Goal: Task Accomplishment & Management: Manage account settings

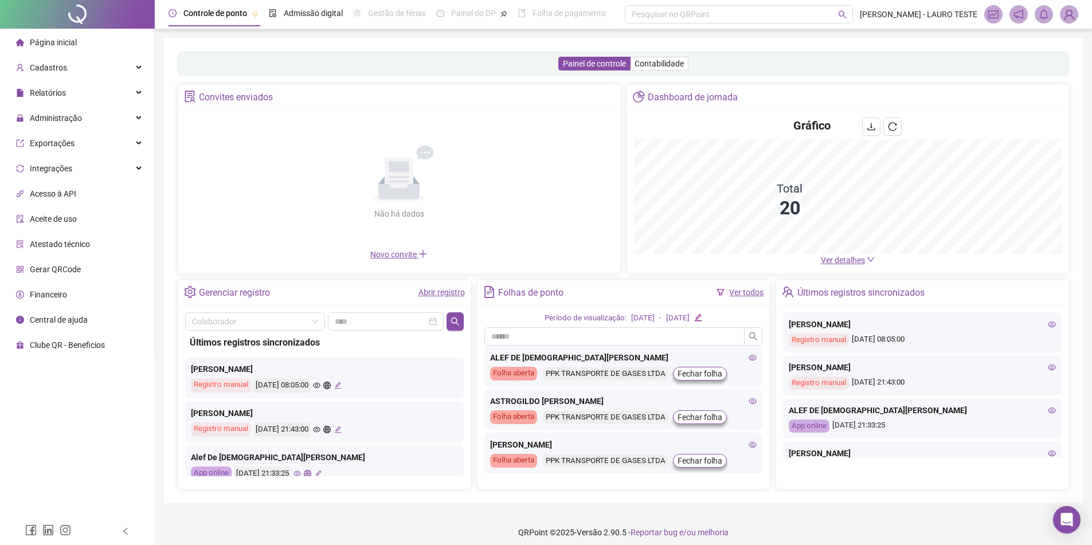
click at [1071, 10] on img at bounding box center [1068, 14] width 17 height 17
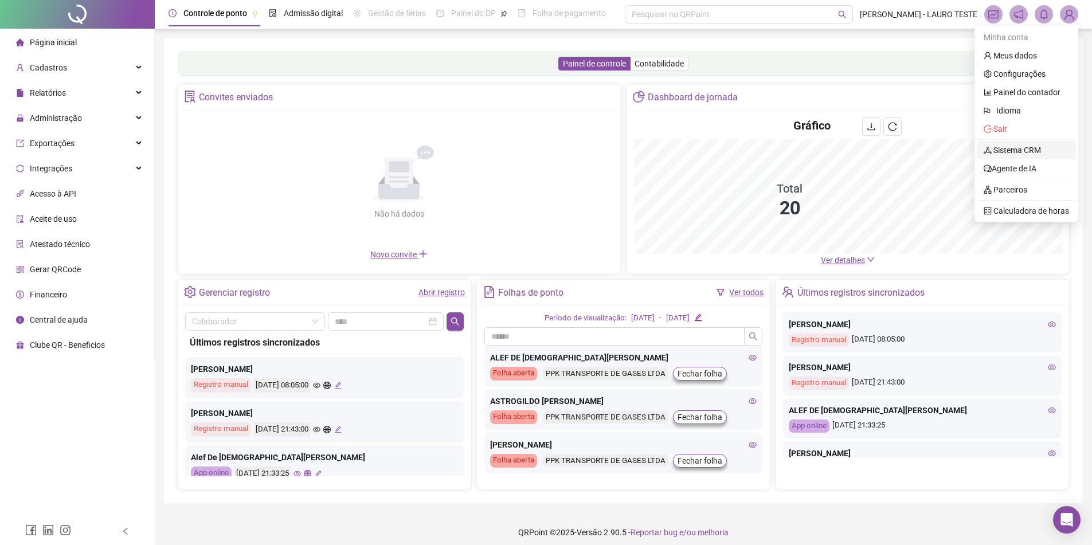
click at [1020, 154] on link "Sistema CRM" at bounding box center [1012, 150] width 57 height 9
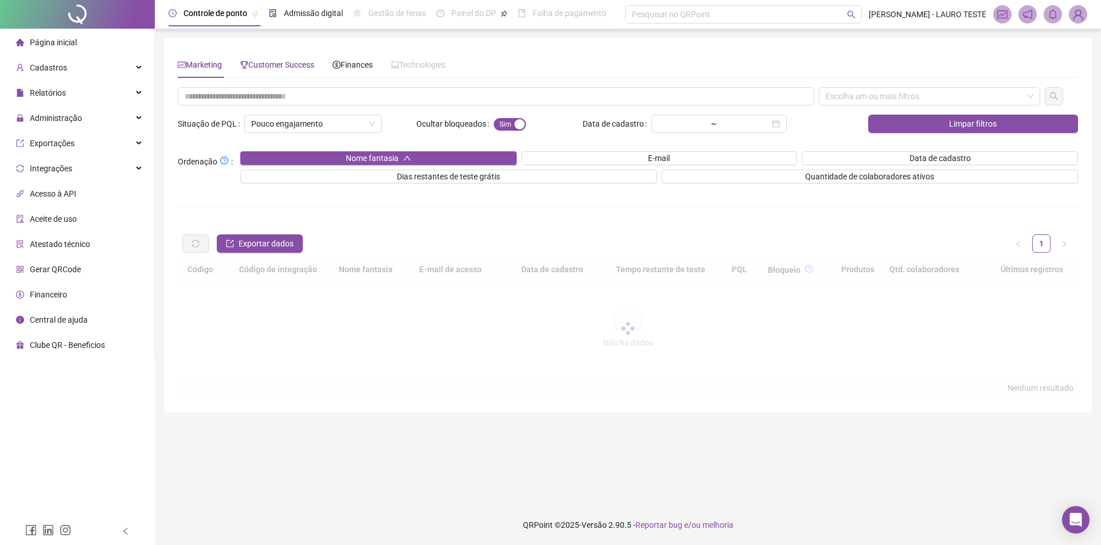
click at [308, 69] on span "Customer Success" at bounding box center [277, 64] width 74 height 9
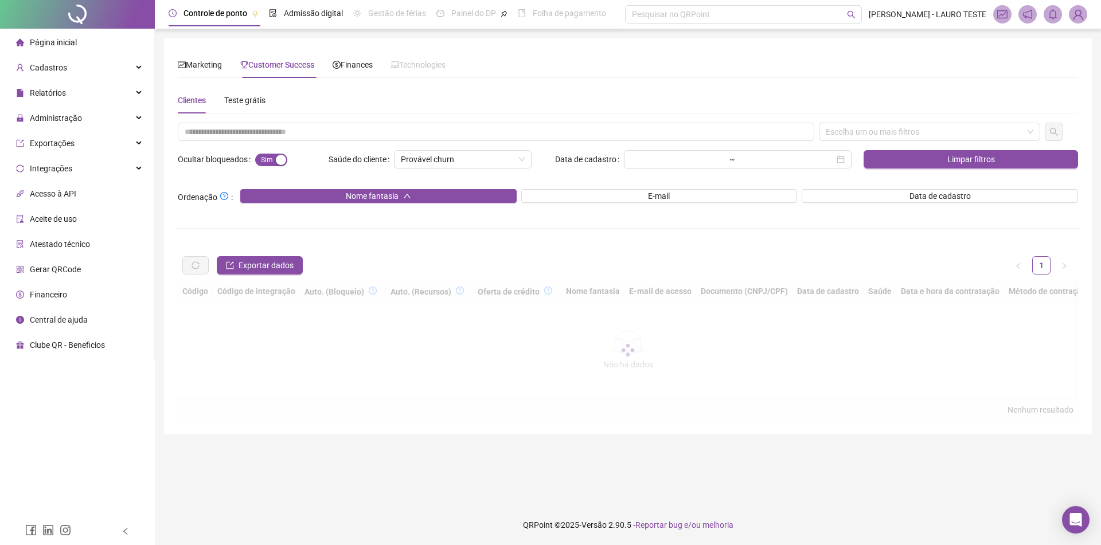
click at [362, 122] on div "Clientes Teste grátis Escolha um ou mais filtros Ocultar bloqueados Sim Não Saú…" at bounding box center [628, 254] width 900 height 334
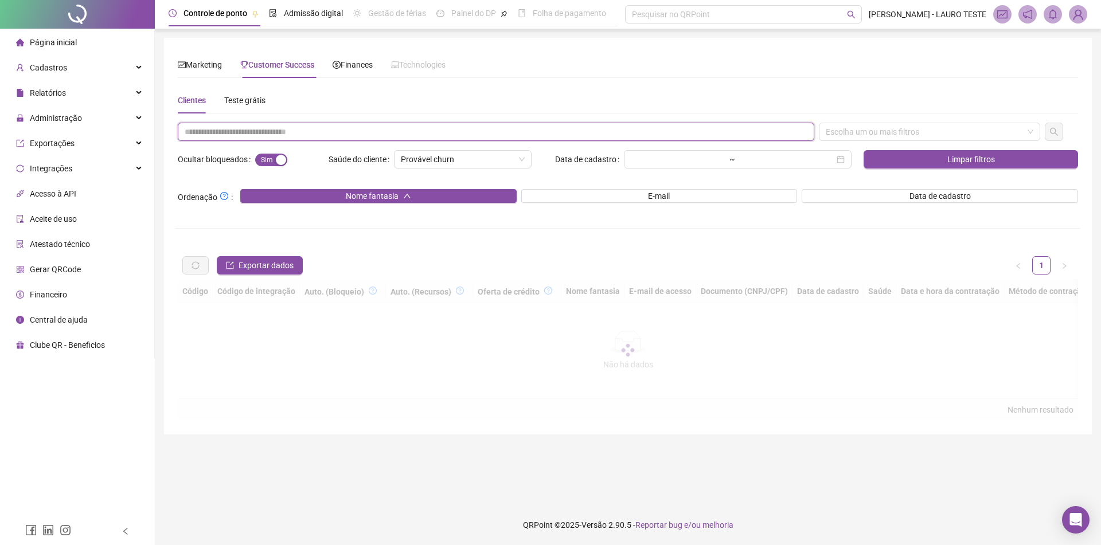
click at [365, 127] on input "text" at bounding box center [496, 132] width 636 height 18
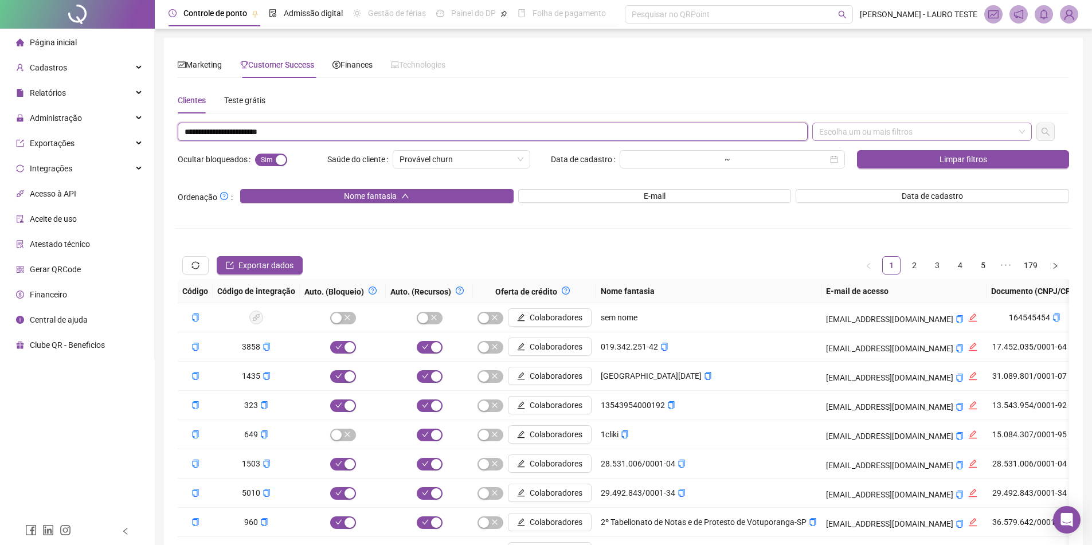
click at [944, 134] on div "Escolha um ou mais filtros" at bounding box center [922, 132] width 220 height 18
type input "**********"
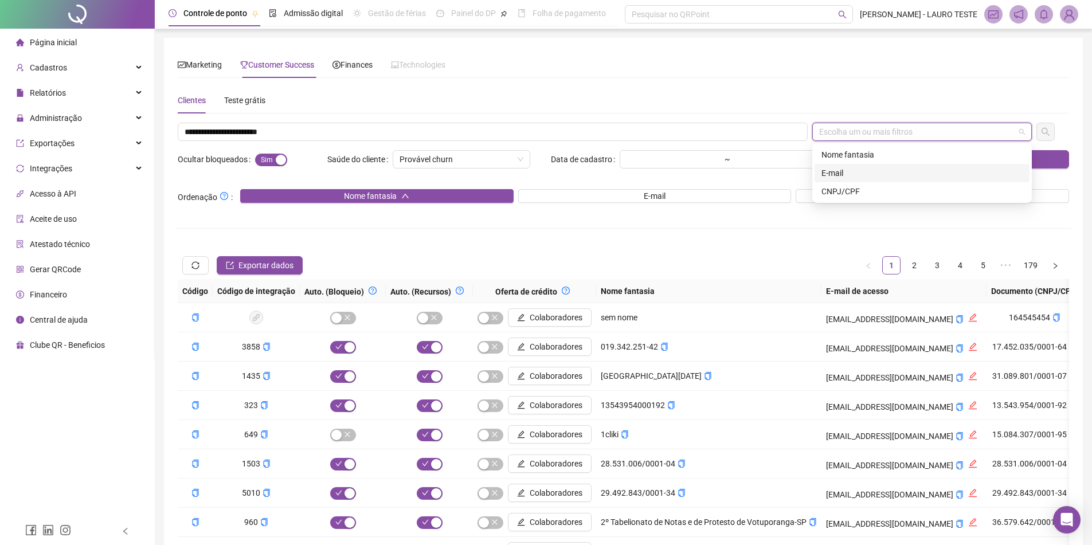
click at [919, 175] on div "E-mail" at bounding box center [921, 173] width 201 height 13
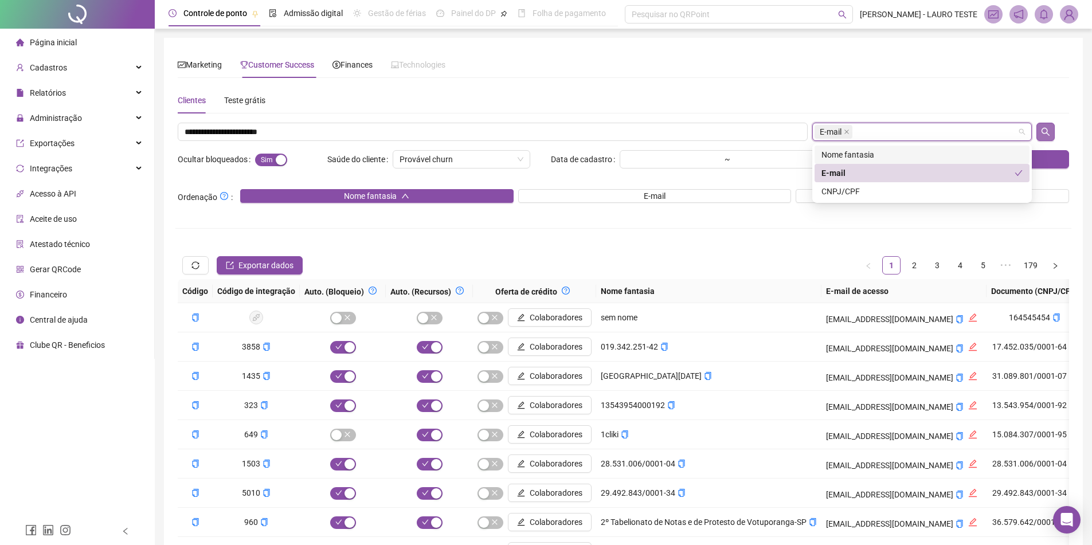
click at [1039, 133] on button "button" at bounding box center [1045, 132] width 18 height 18
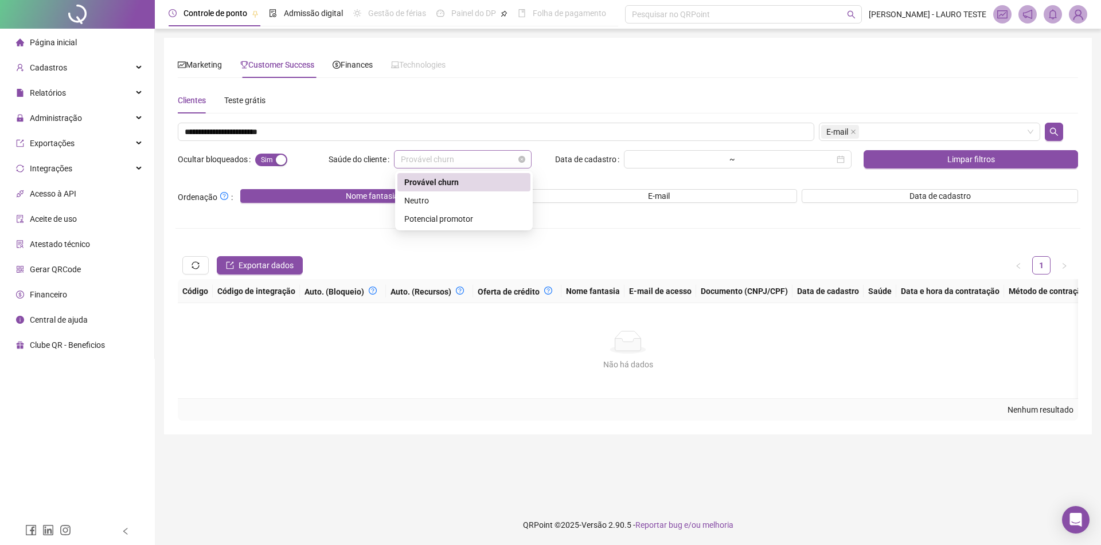
click at [526, 162] on div "Provável churn" at bounding box center [463, 159] width 138 height 18
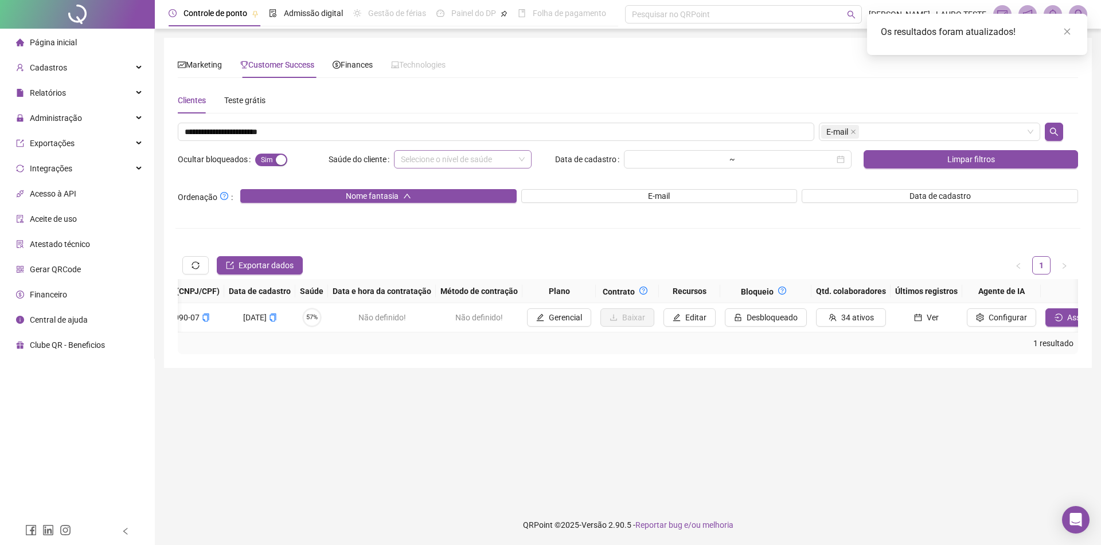
scroll to position [0, 682]
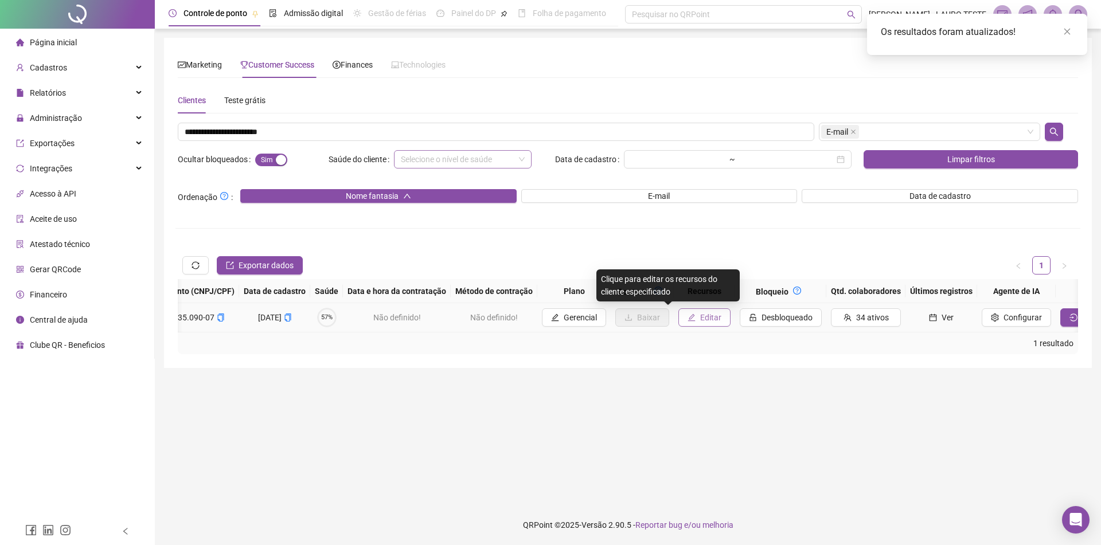
click at [700, 323] on span "Editar" at bounding box center [710, 317] width 21 height 13
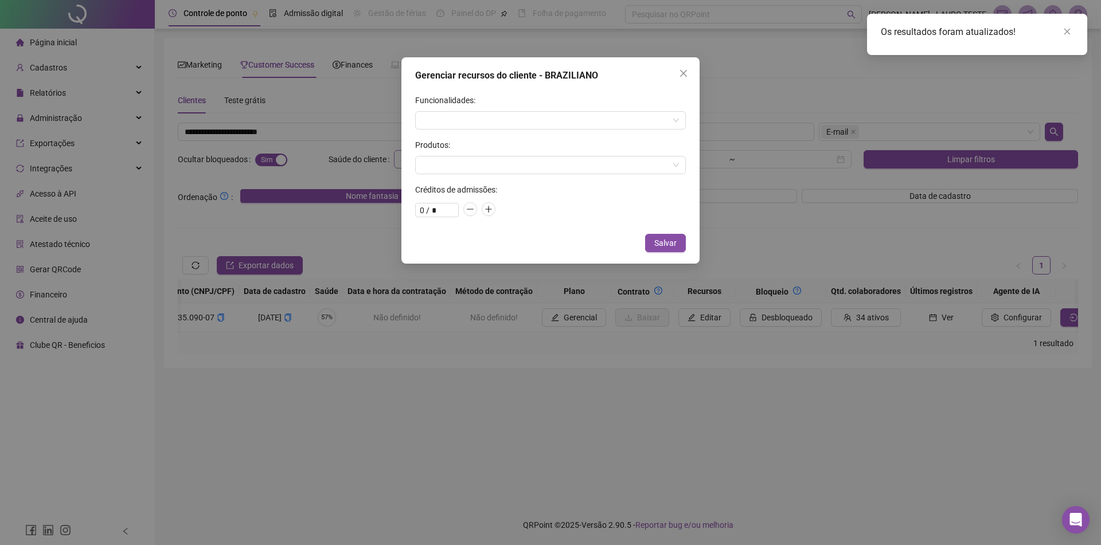
type input "**"
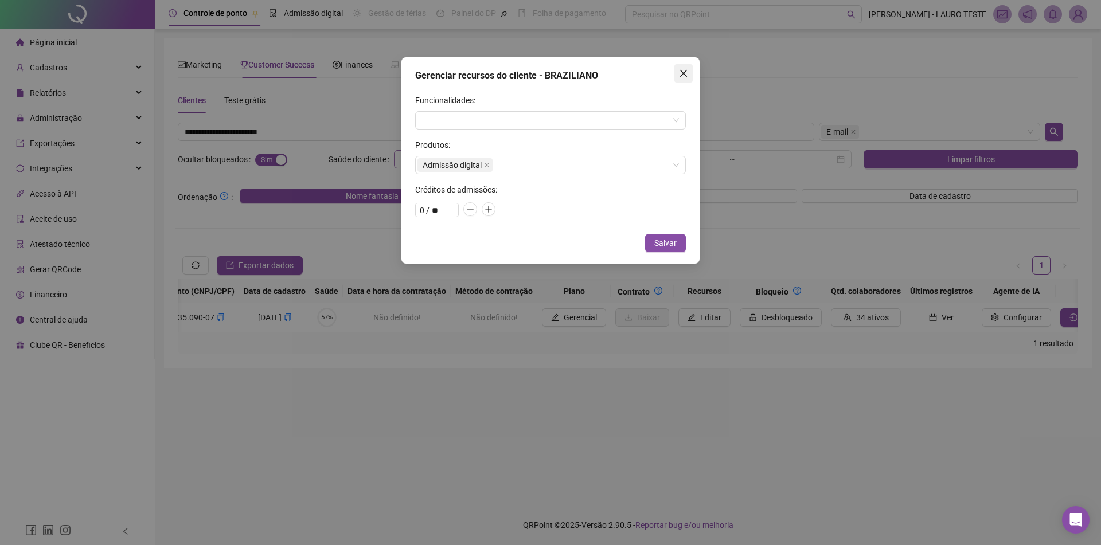
click at [682, 67] on button "Close" at bounding box center [683, 73] width 18 height 18
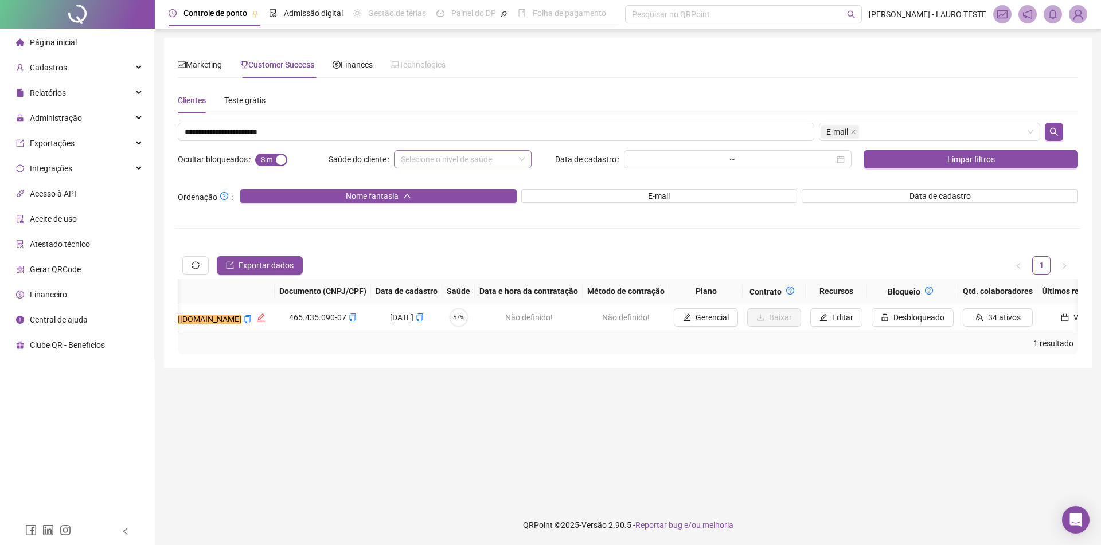
scroll to position [0, 848]
